Goal: Find specific page/section

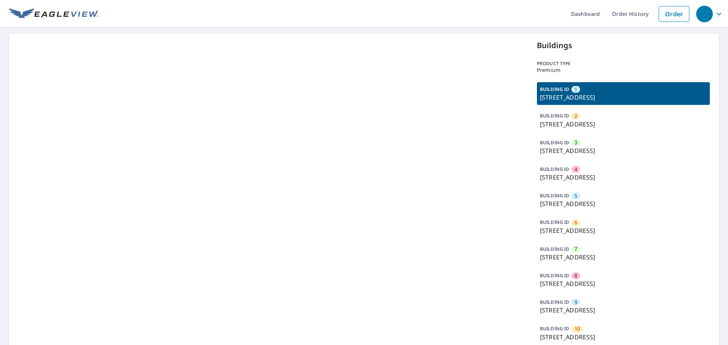
click at [582, 177] on p "[STREET_ADDRESS]" at bounding box center [623, 177] width 167 height 9
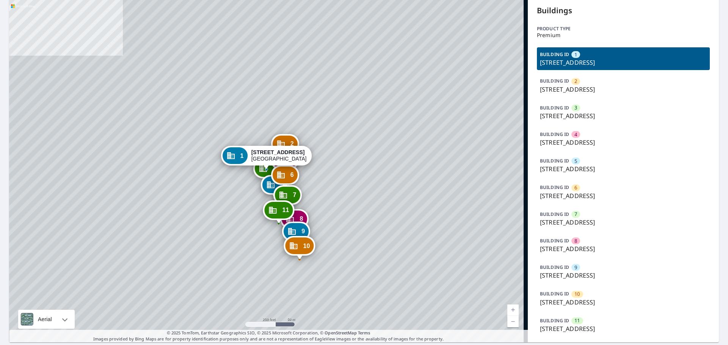
scroll to position [38, 0]
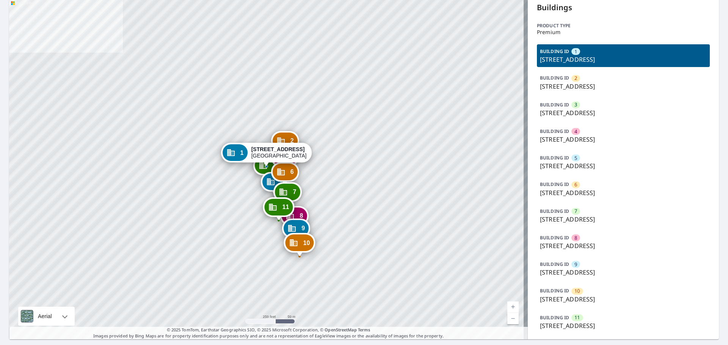
click at [580, 296] on p "[STREET_ADDRESS]" at bounding box center [623, 299] width 167 height 9
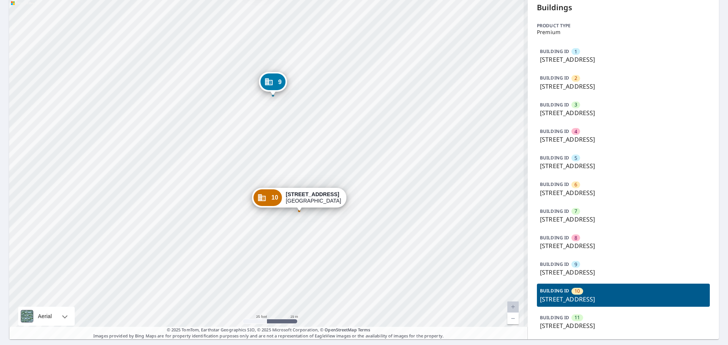
drag, startPoint x: 313, startPoint y: 130, endPoint x: 322, endPoint y: 122, distance: 12.1
click at [322, 122] on div "1 [STREET_ADDRESS] 2 [STREET_ADDRESS] 3 [GEOGRAPHIC_DATA] 4 [STREET_ADDRESS] 5 …" at bounding box center [268, 168] width 519 height 344
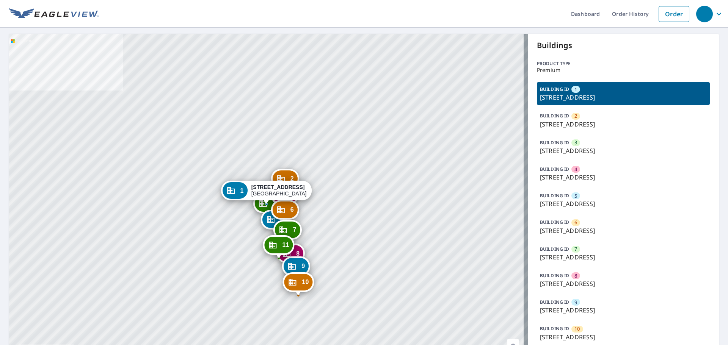
click at [580, 142] on div "BUILDING ID 3 4539 University Pkwy, San Bernardino, CA, 92407" at bounding box center [623, 147] width 173 height 23
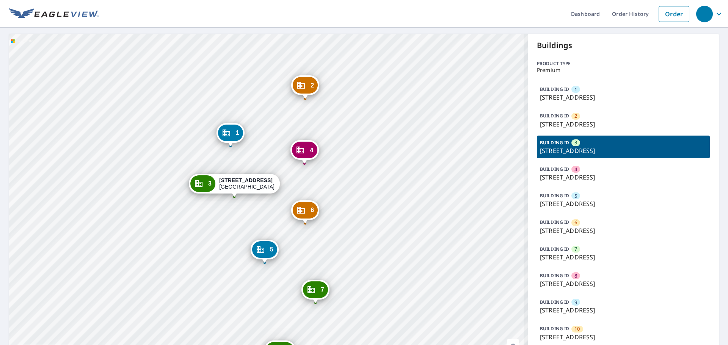
drag, startPoint x: 193, startPoint y: 203, endPoint x: 279, endPoint y: 146, distance: 102.3
click at [279, 146] on div "1 1924 W College Ave San Bernardino, CA 92407 2 1926 W College Ave San Bernardi…" at bounding box center [268, 206] width 519 height 344
